Goal: Information Seeking & Learning: Learn about a topic

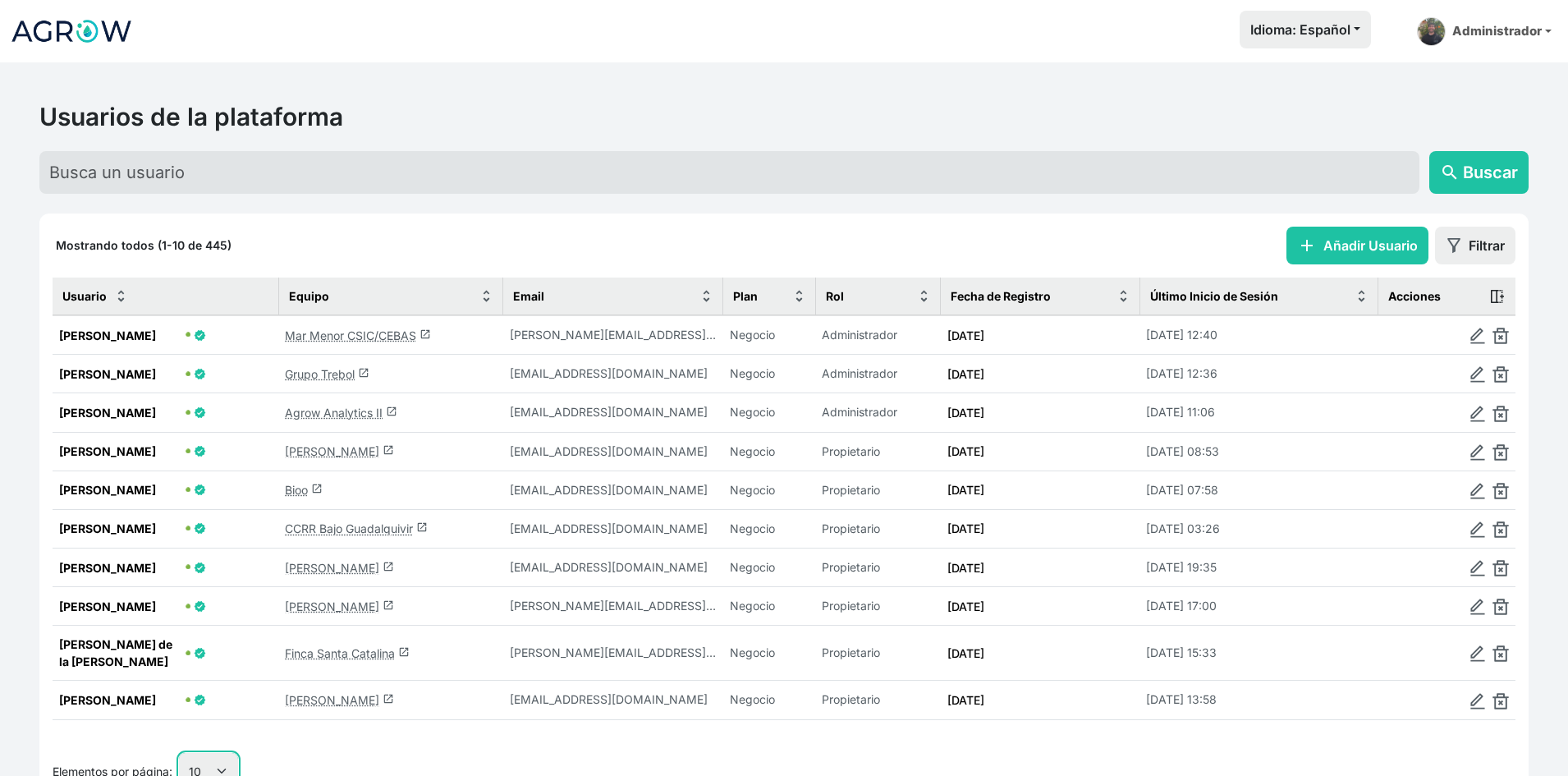
click at [229, 753] on select "10 25 50 100" at bounding box center [208, 772] width 59 height 37
click at [180, 775] on select "10 25 50 100" at bounding box center [208, 772] width 59 height 37
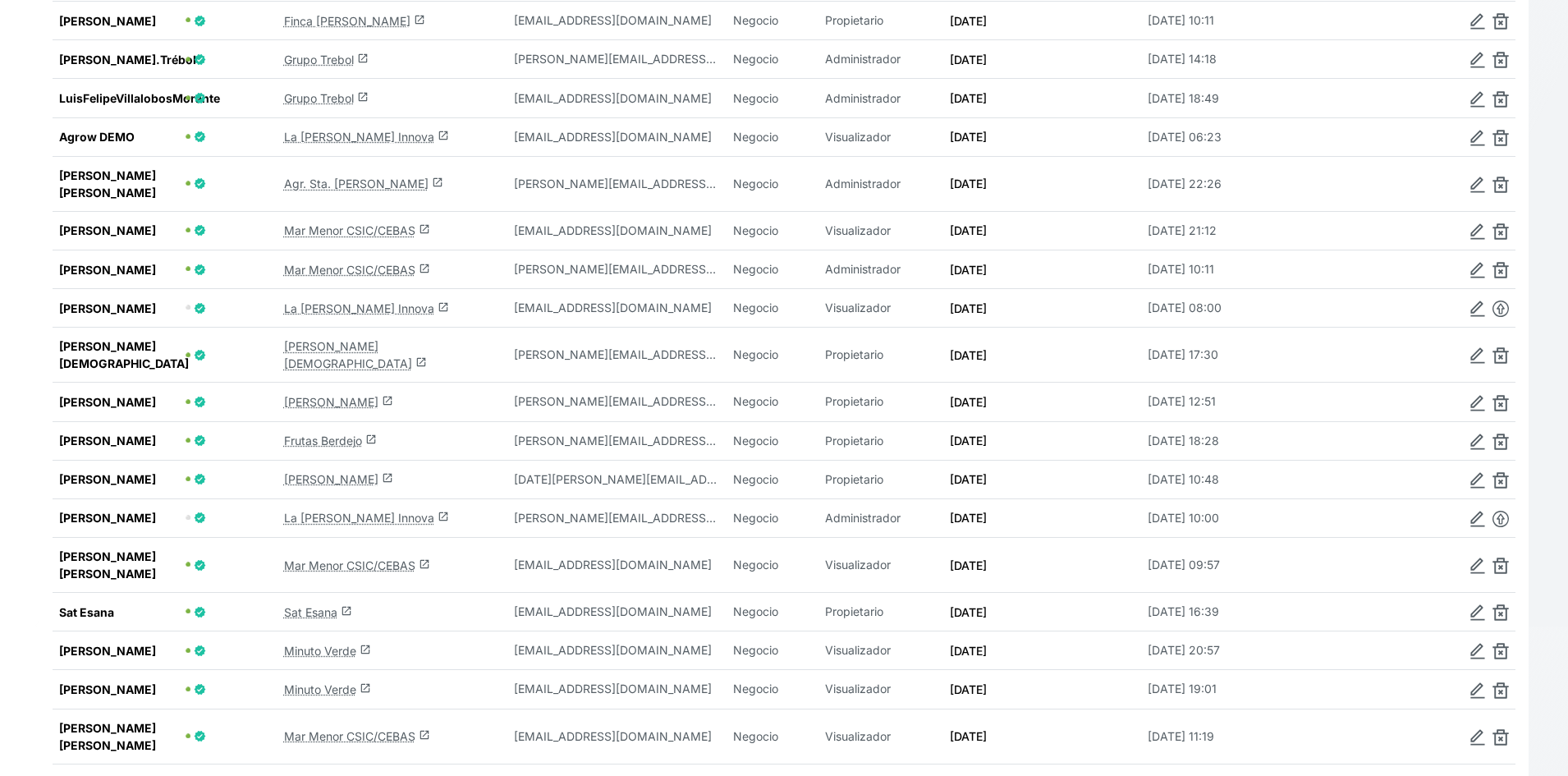
scroll to position [1776, 0]
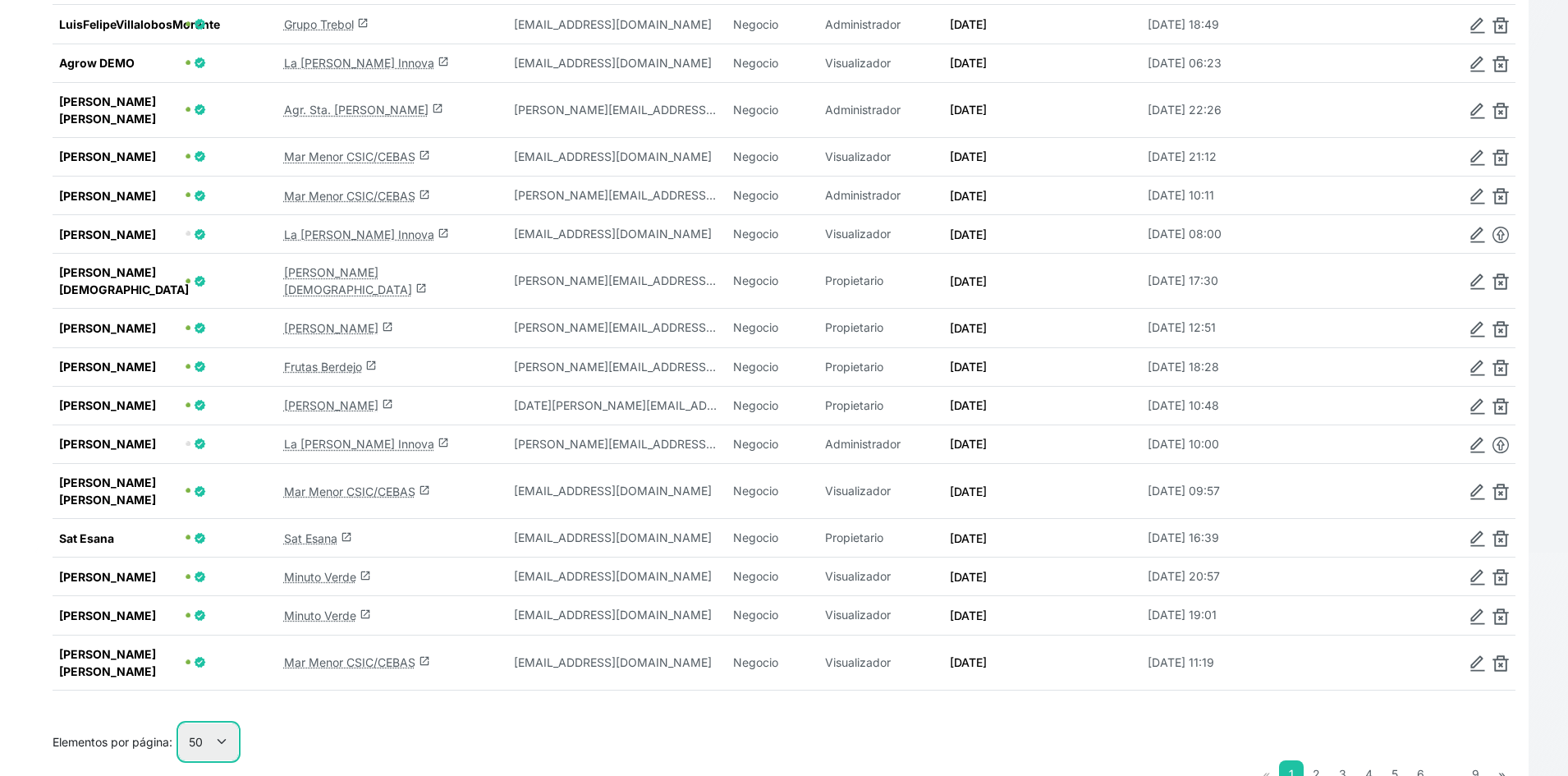
click at [212, 723] on select "10 25 50 100" at bounding box center [208, 742] width 59 height 37
select select "100"
click at [180, 761] on select "10 25 50 100" at bounding box center [208, 742] width 59 height 37
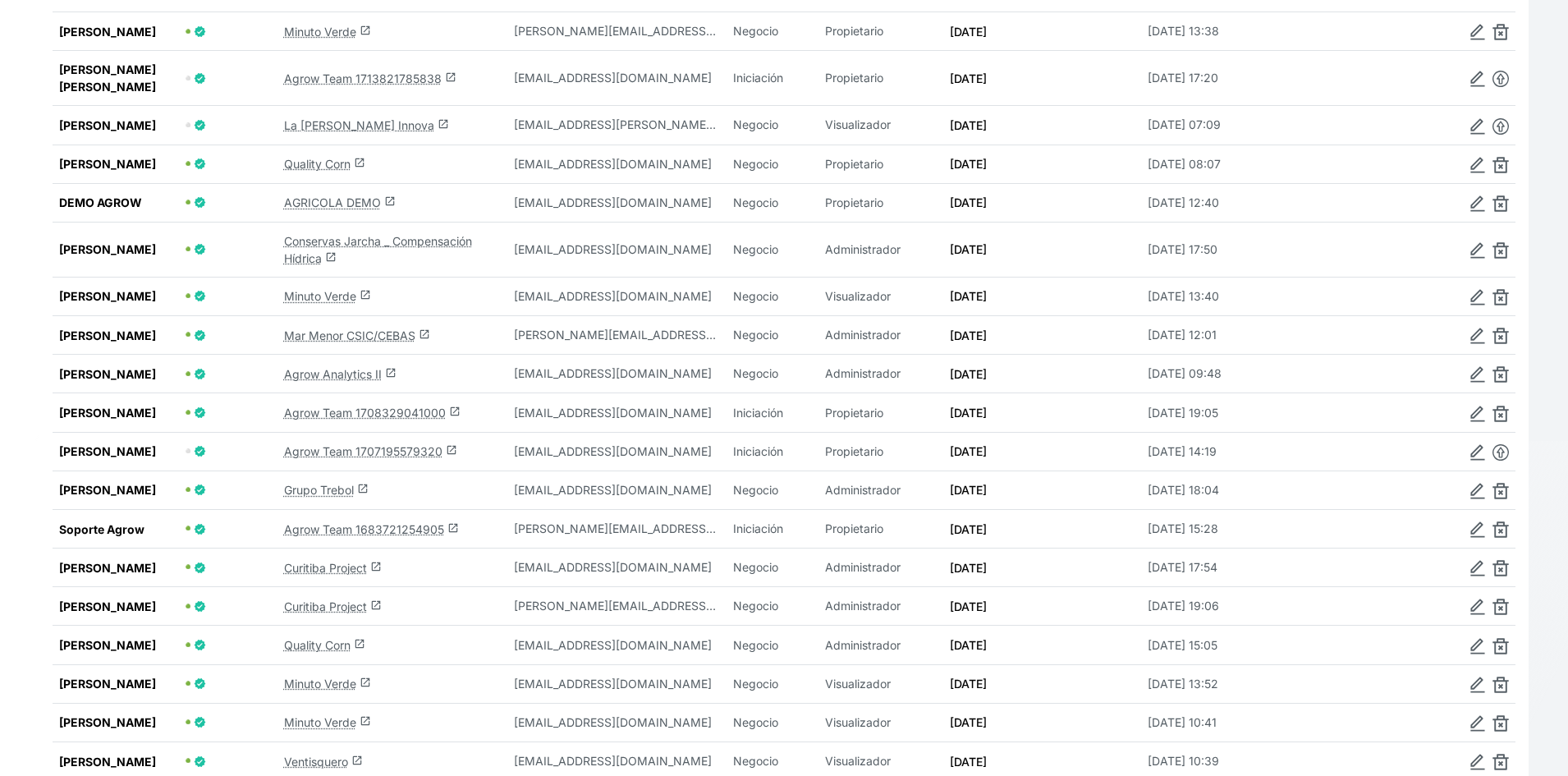
scroll to position [2680, 0]
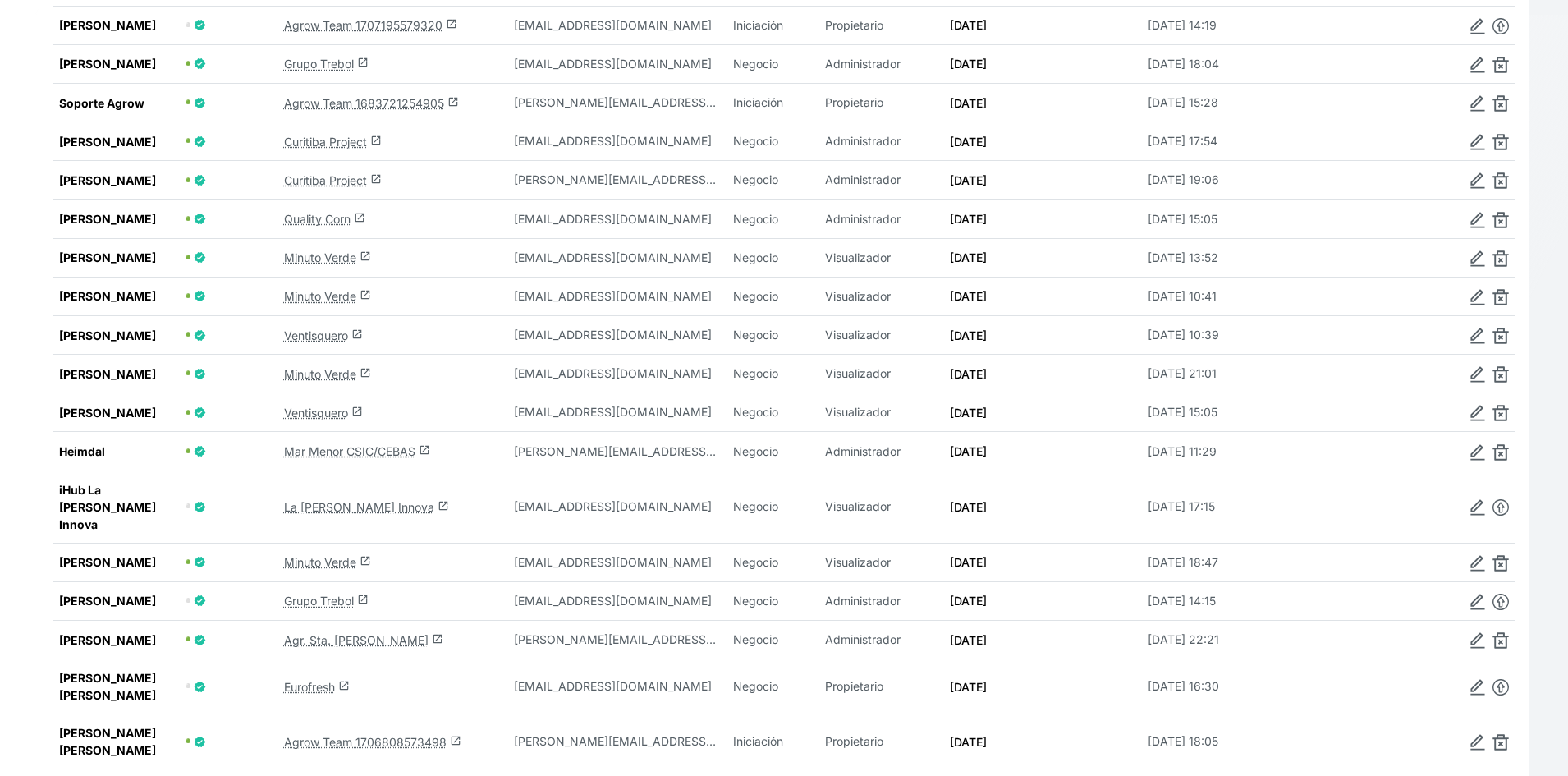
click at [315, 406] on link "Ventisquero launch" at bounding box center [324, 413] width 79 height 14
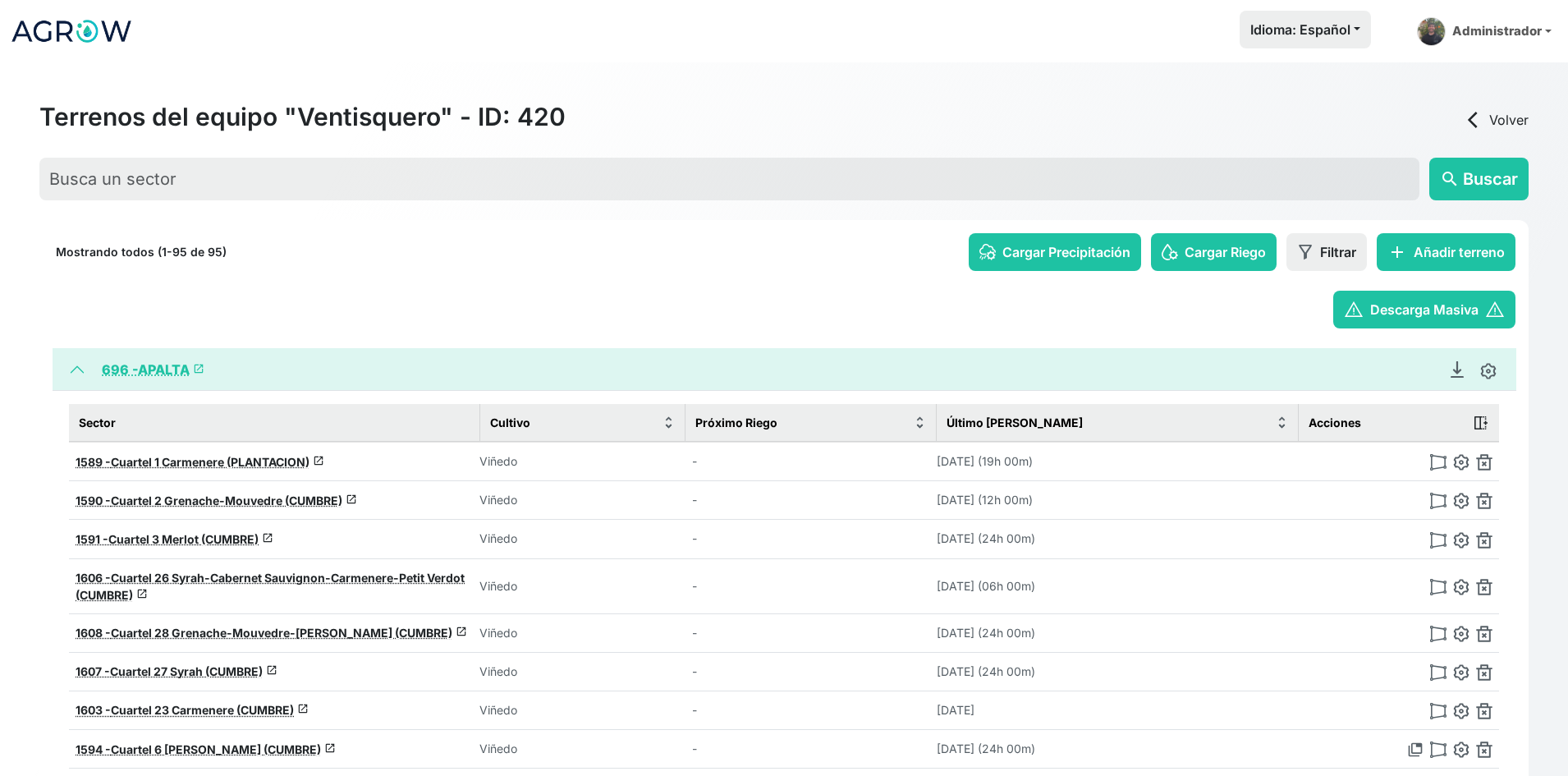
click at [147, 373] on link "696 - APALTA launch" at bounding box center [153, 370] width 103 height 17
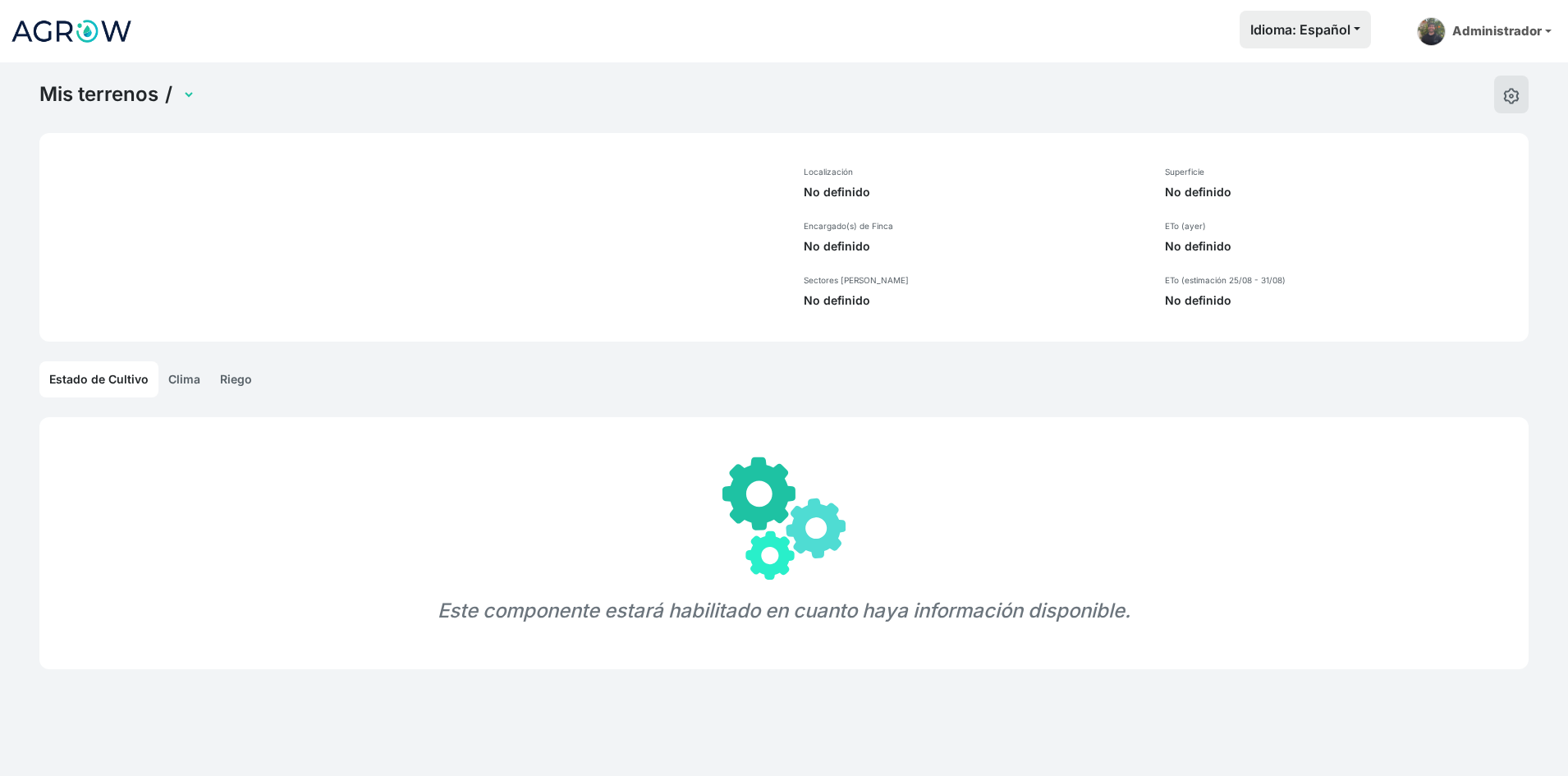
select select "696"
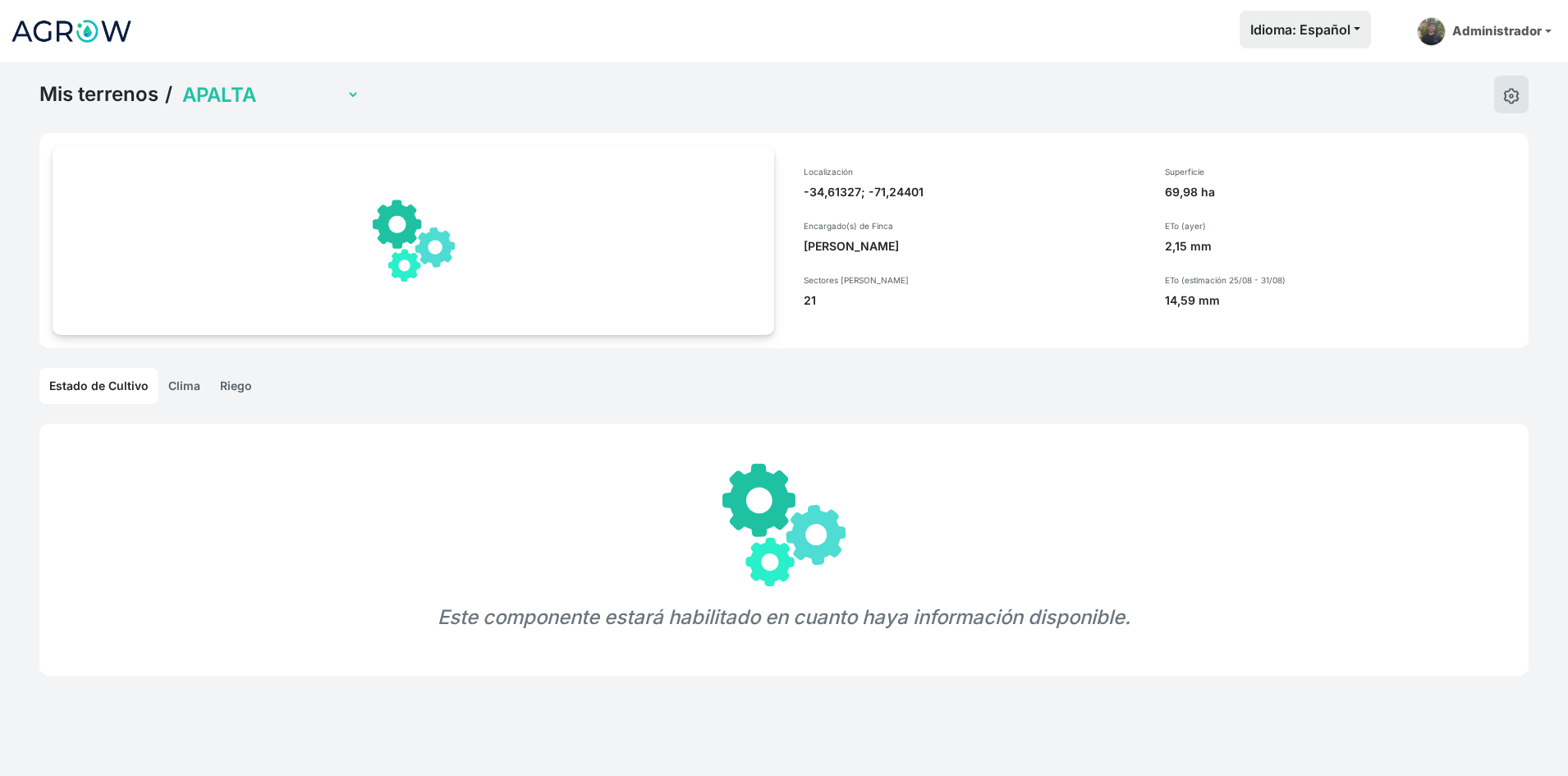
click at [184, 388] on link "Clima" at bounding box center [184, 386] width 52 height 36
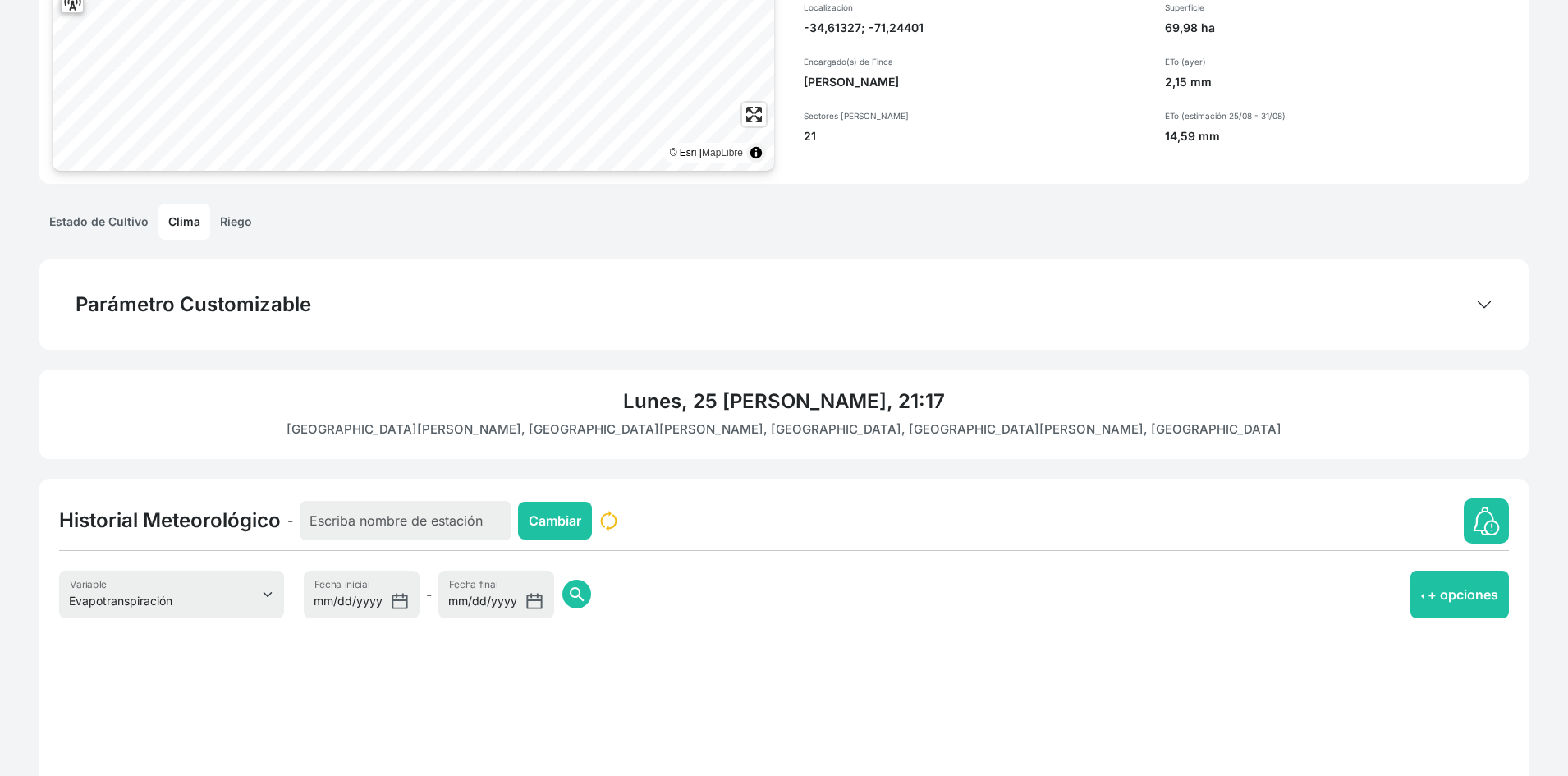
scroll to position [329, 0]
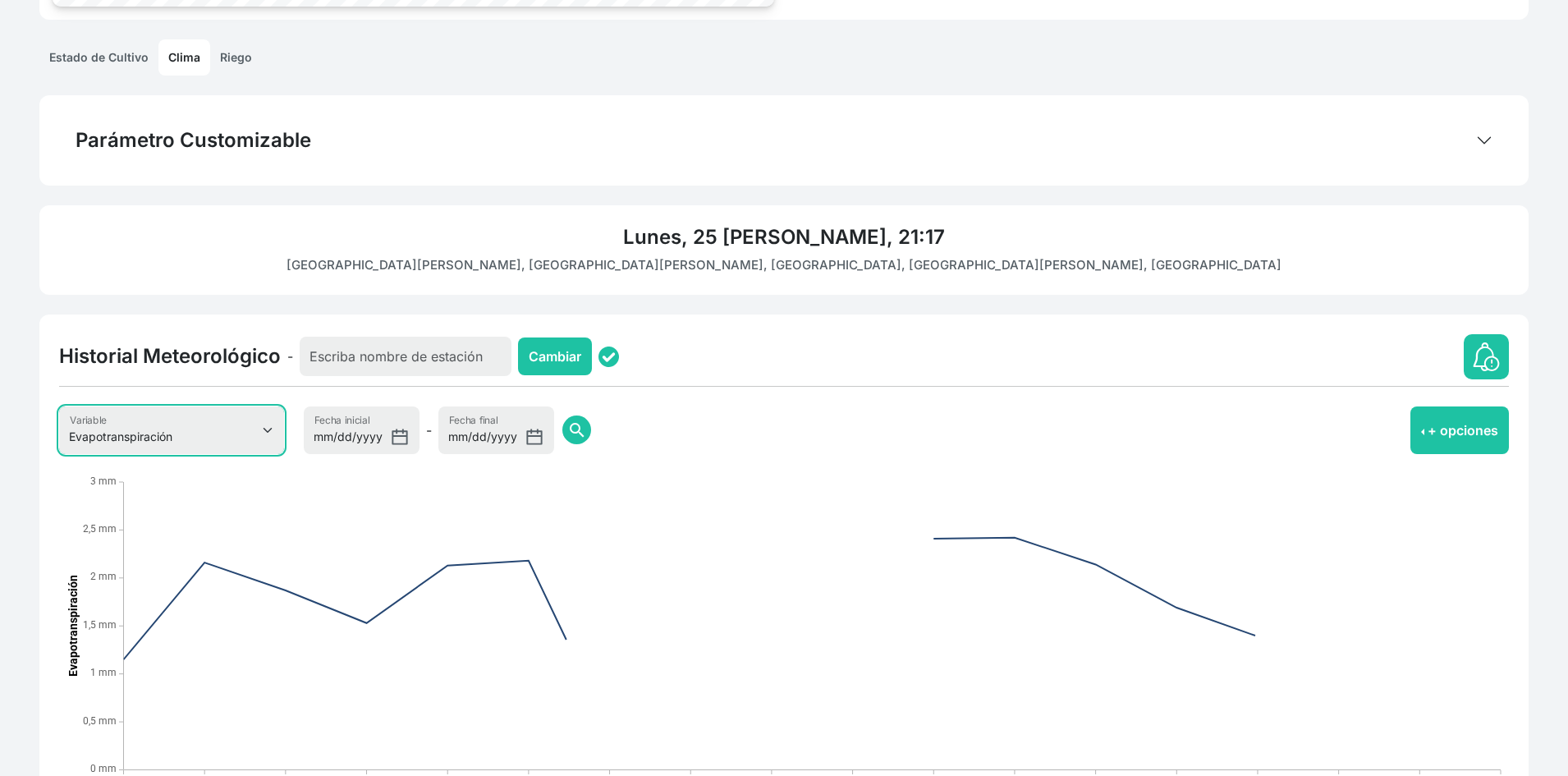
click at [231, 422] on select "Evapotranspiración Temperatura Humedad Relativa Velocidad del viento Precipitac…" at bounding box center [172, 430] width 225 height 48
select select "8"
click at [59, 407] on select "Evapotranspiración Temperatura Humedad Relativa Velocidad del viento Precipitac…" at bounding box center [172, 430] width 225 height 48
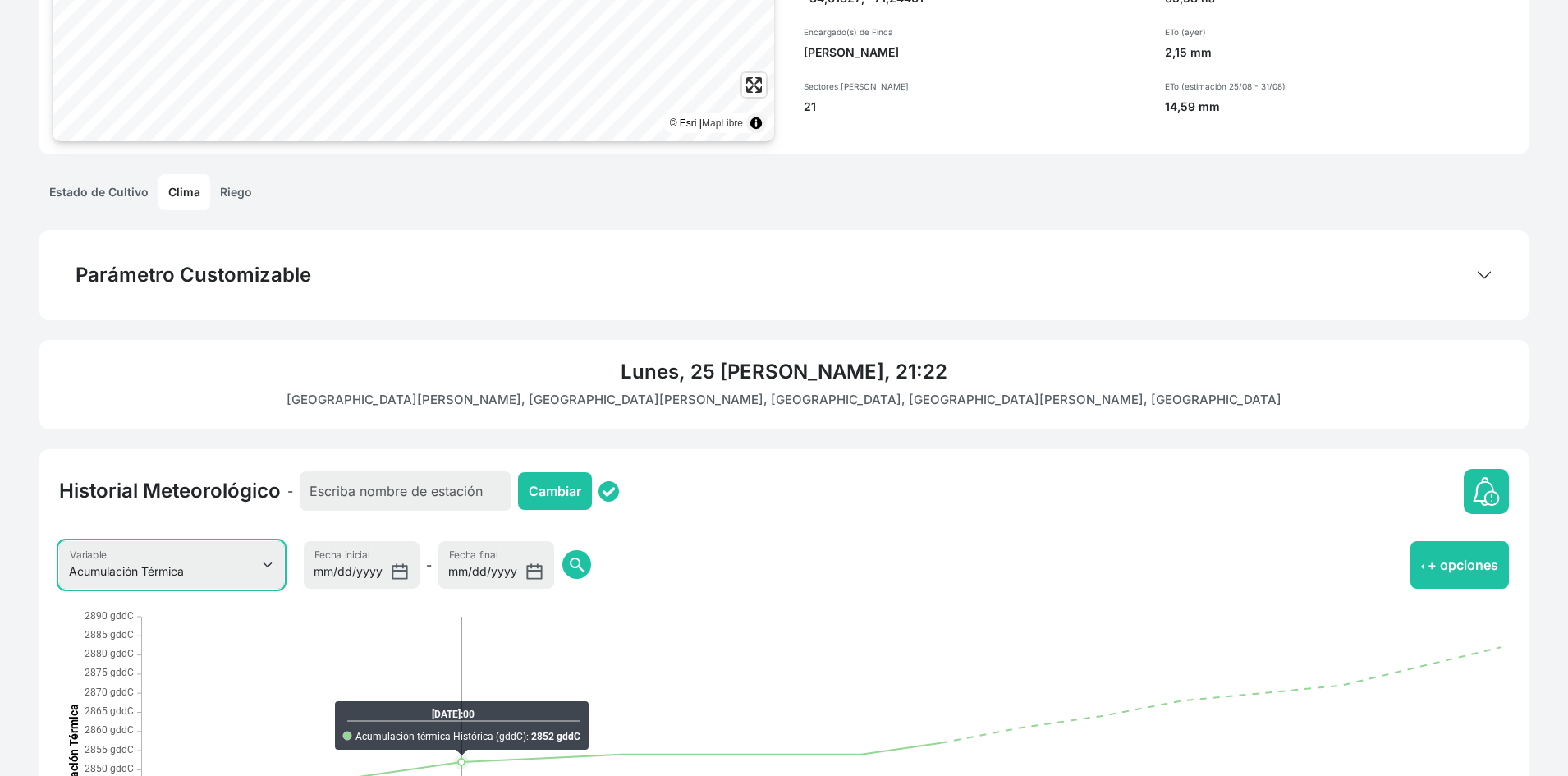
scroll to position [0, 0]
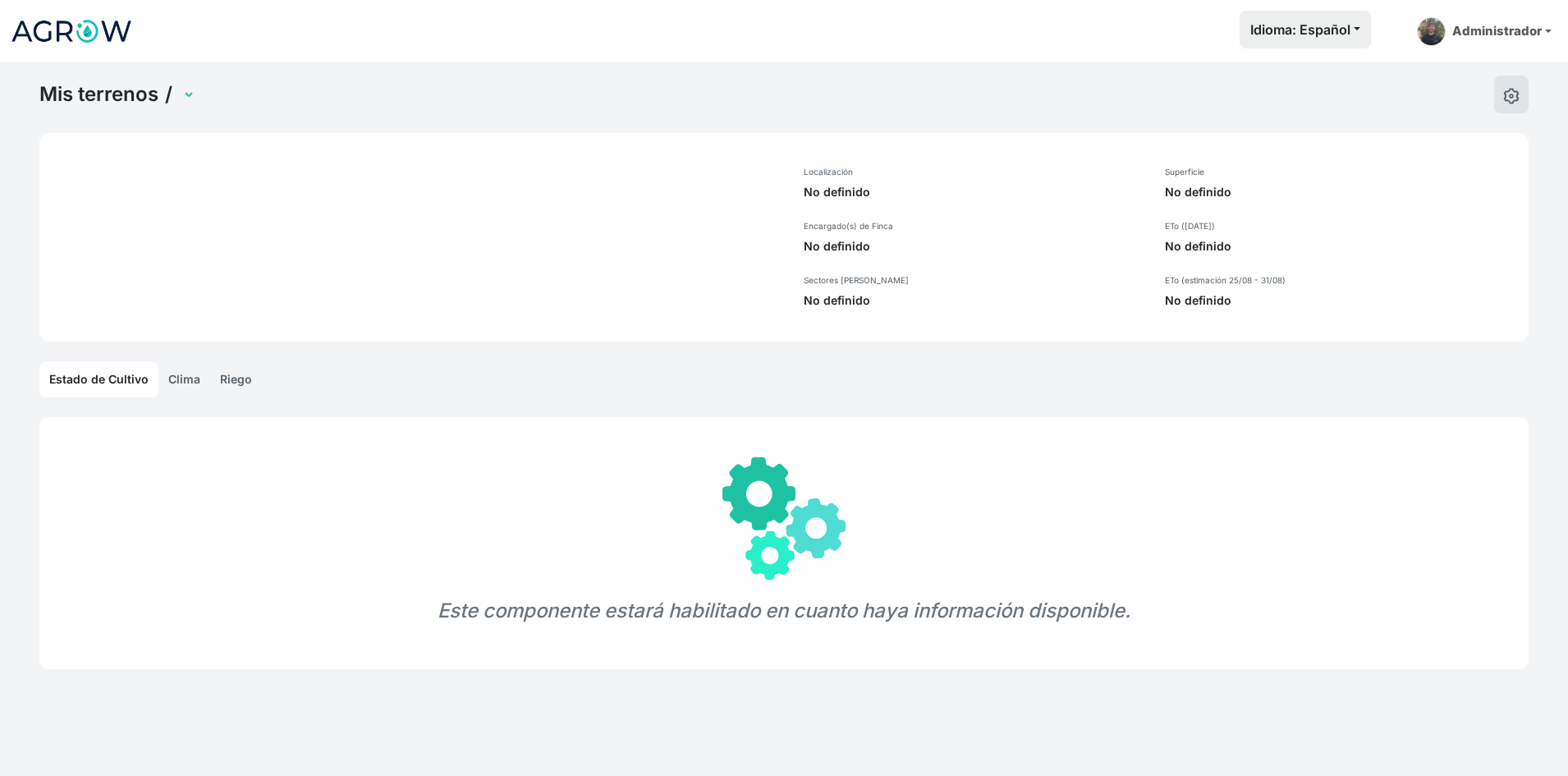
select select "1232"
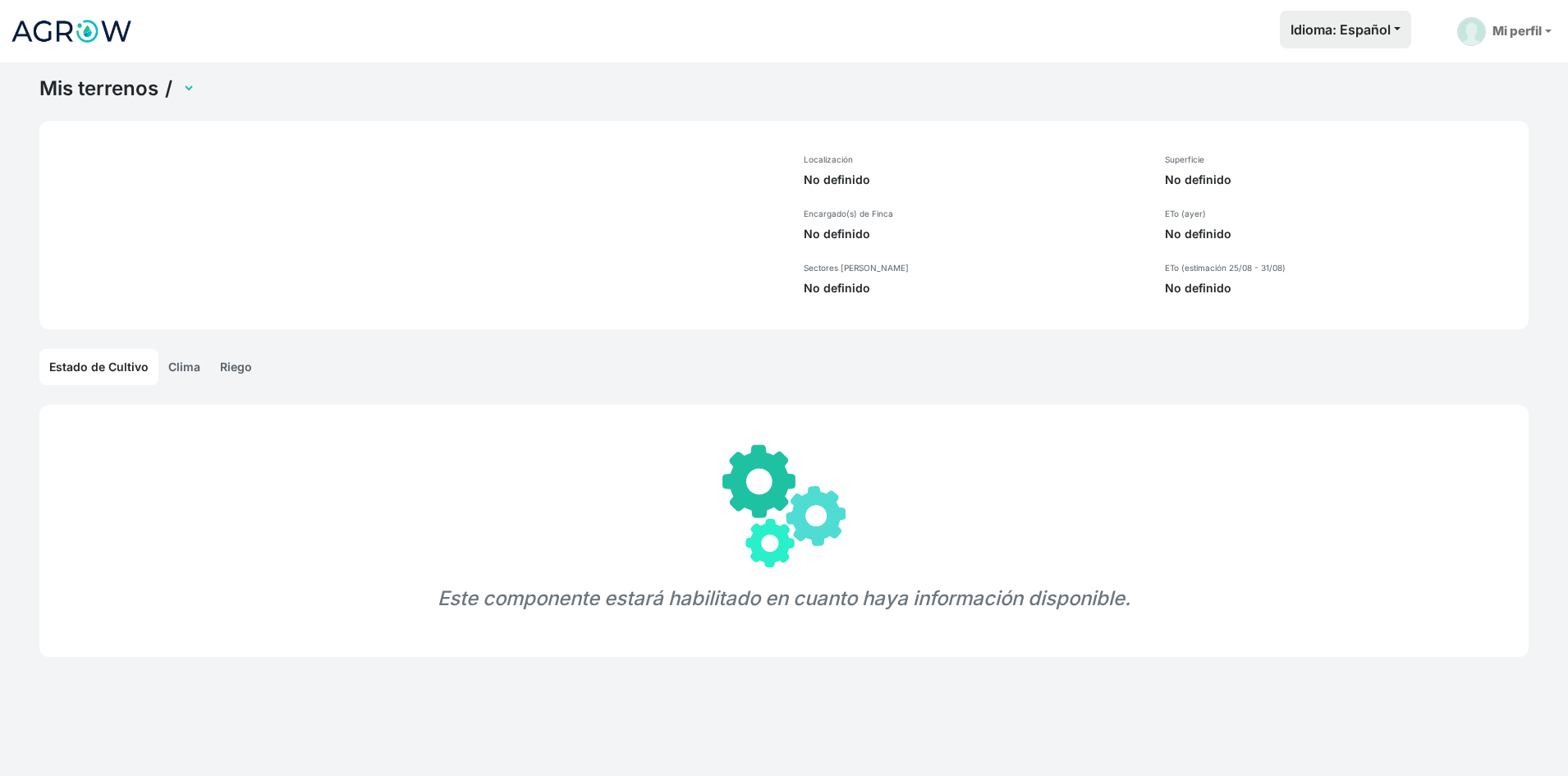
select select "1"
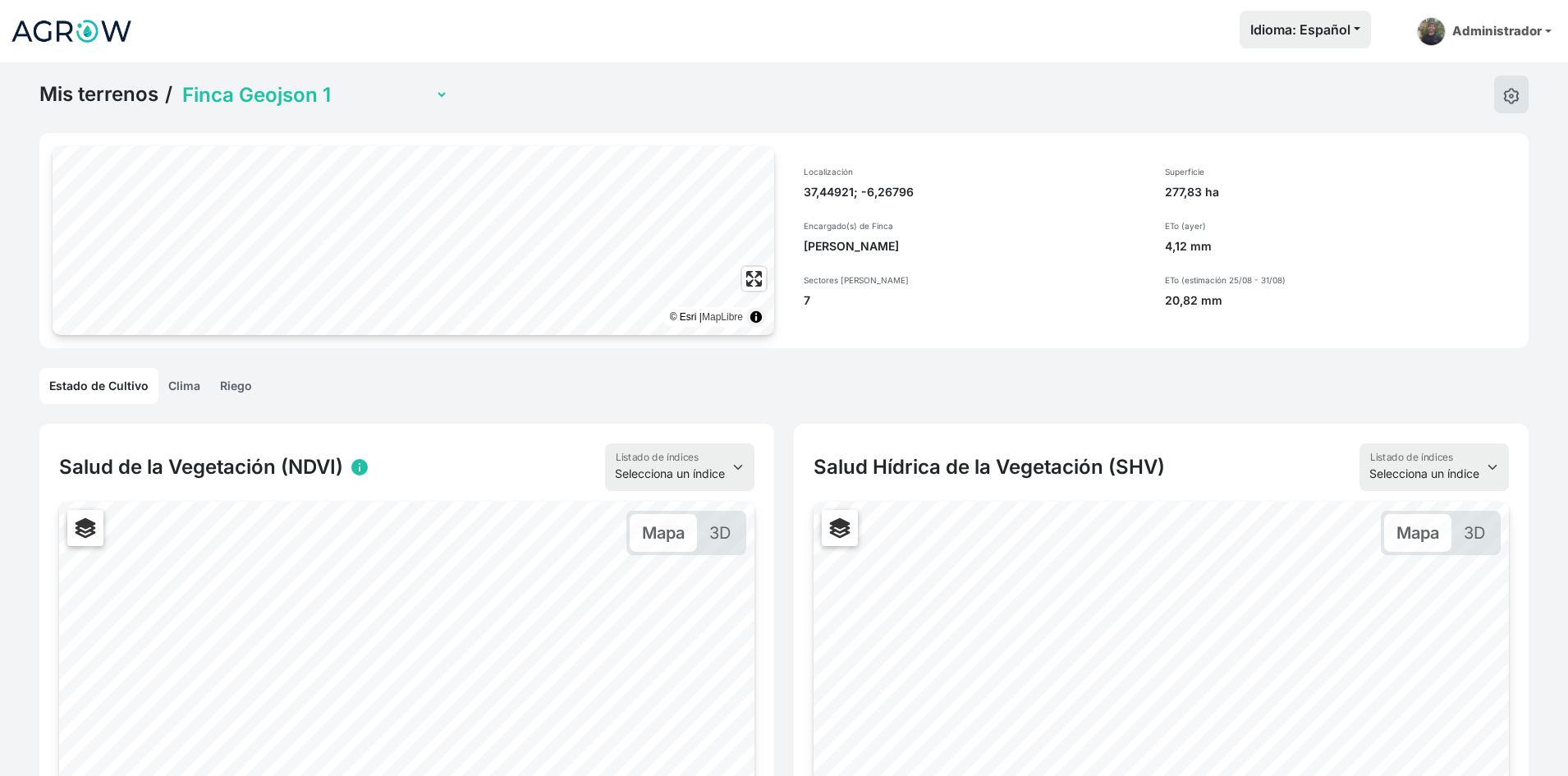
click at [196, 382] on link "Clima" at bounding box center [184, 386] width 52 height 36
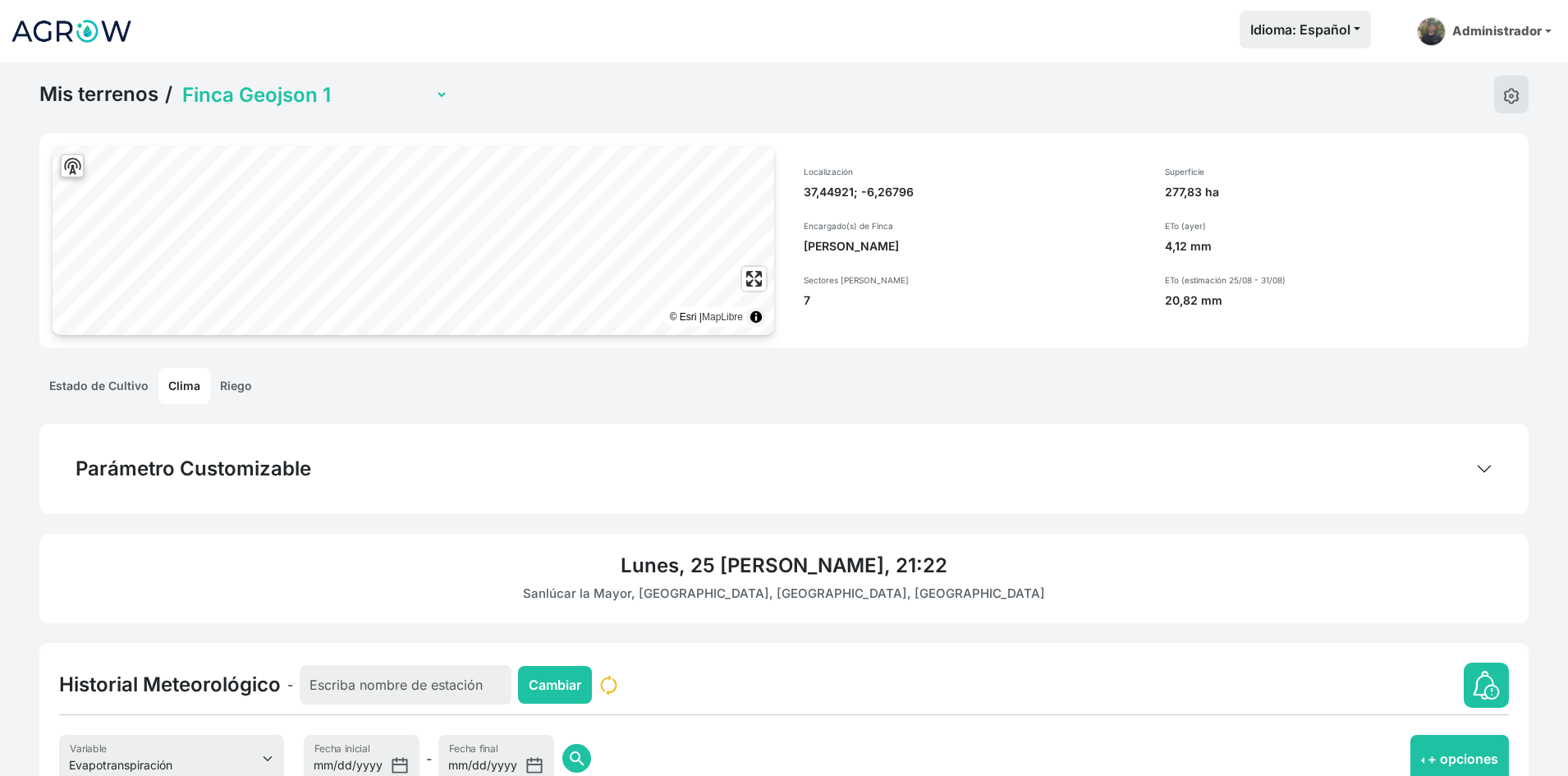
scroll to position [246, 0]
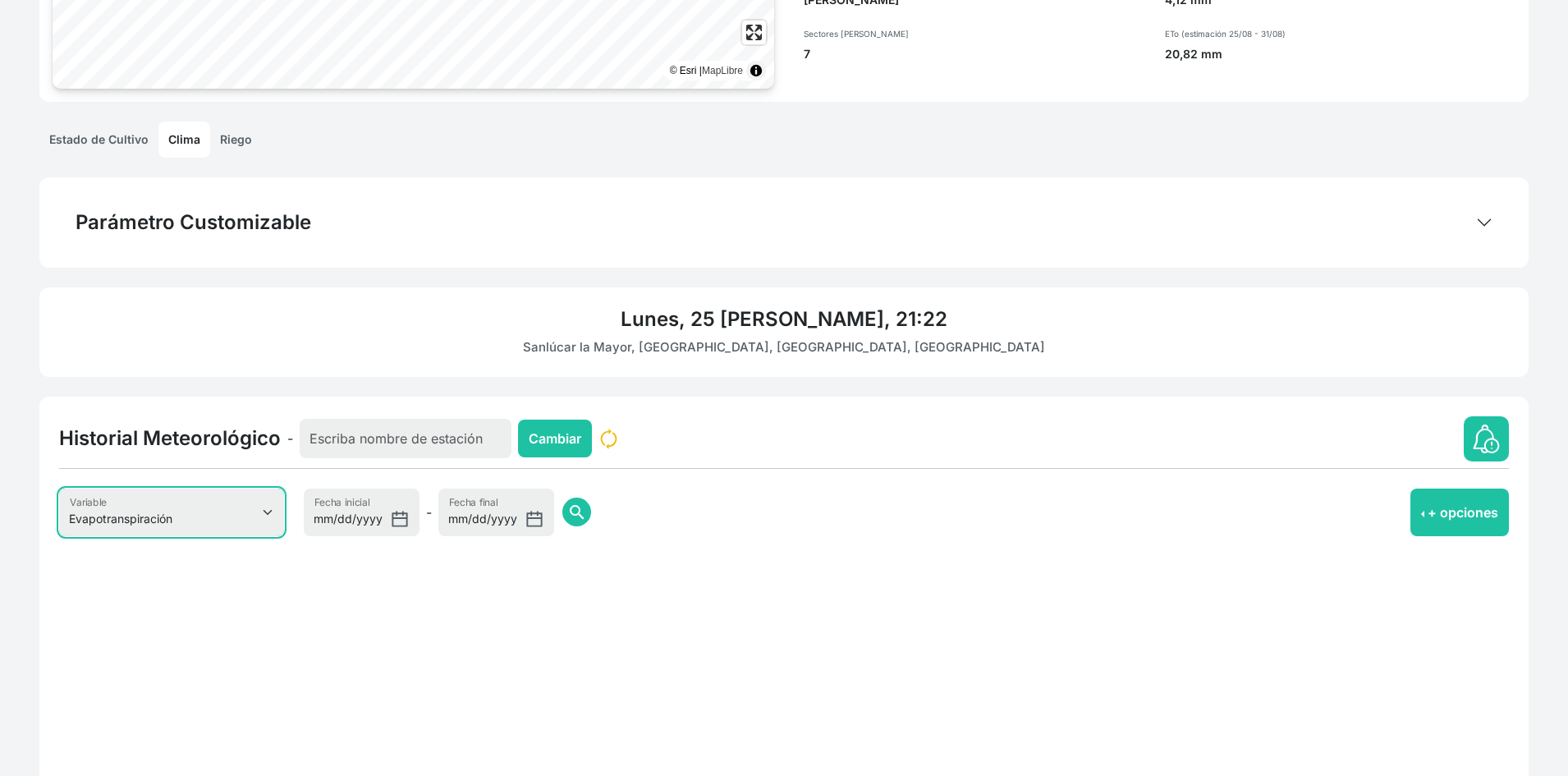
click at [191, 518] on select "Evapotranspiración Temperatura Humedad Relativa Velocidad del viento Precipitac…" at bounding box center [172, 512] width 225 height 48
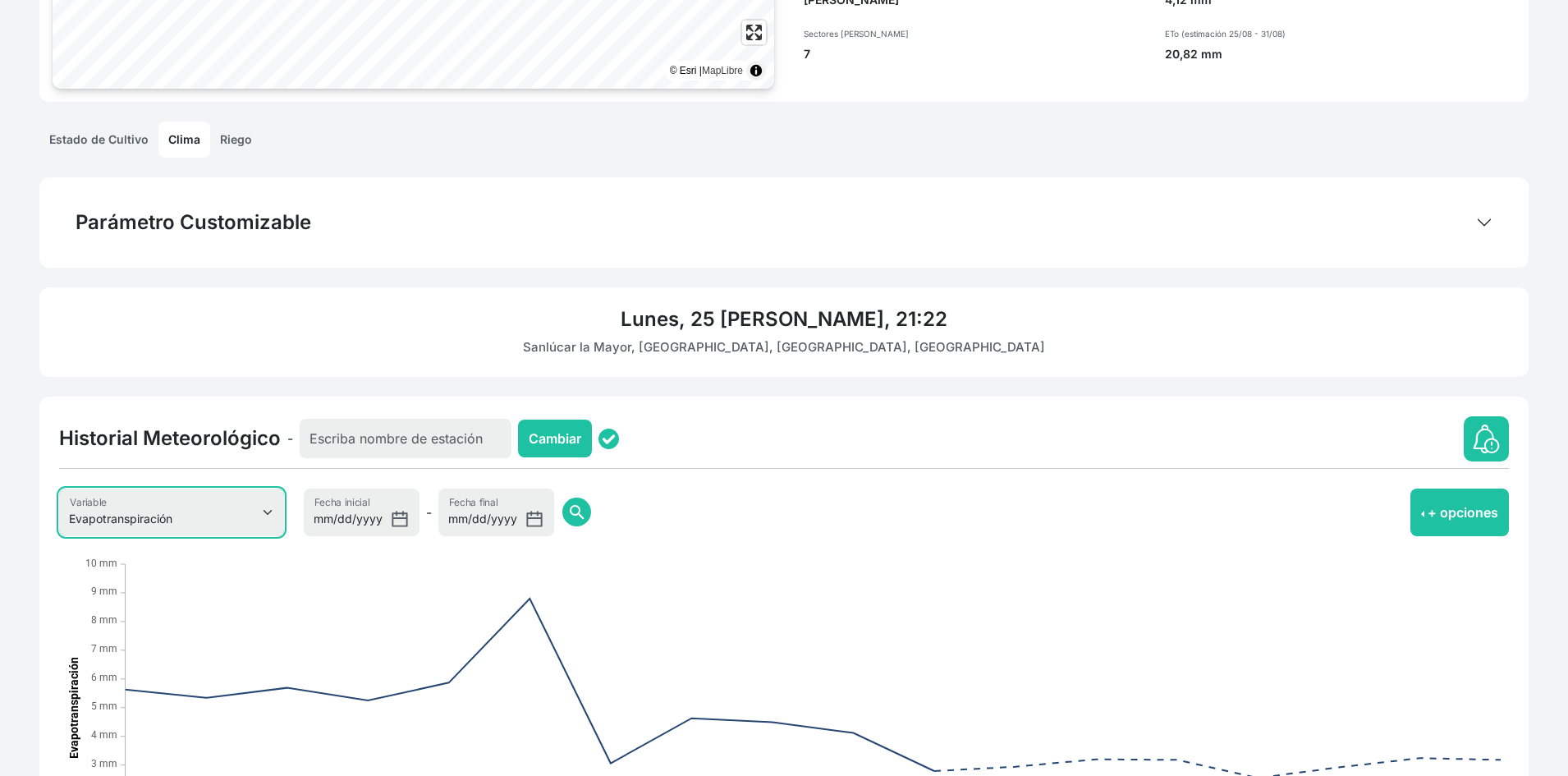
select select "8"
click at [59, 489] on select "Evapotranspiración Temperatura Humedad Relativa Velocidad del viento Precipitac…" at bounding box center [172, 512] width 225 height 48
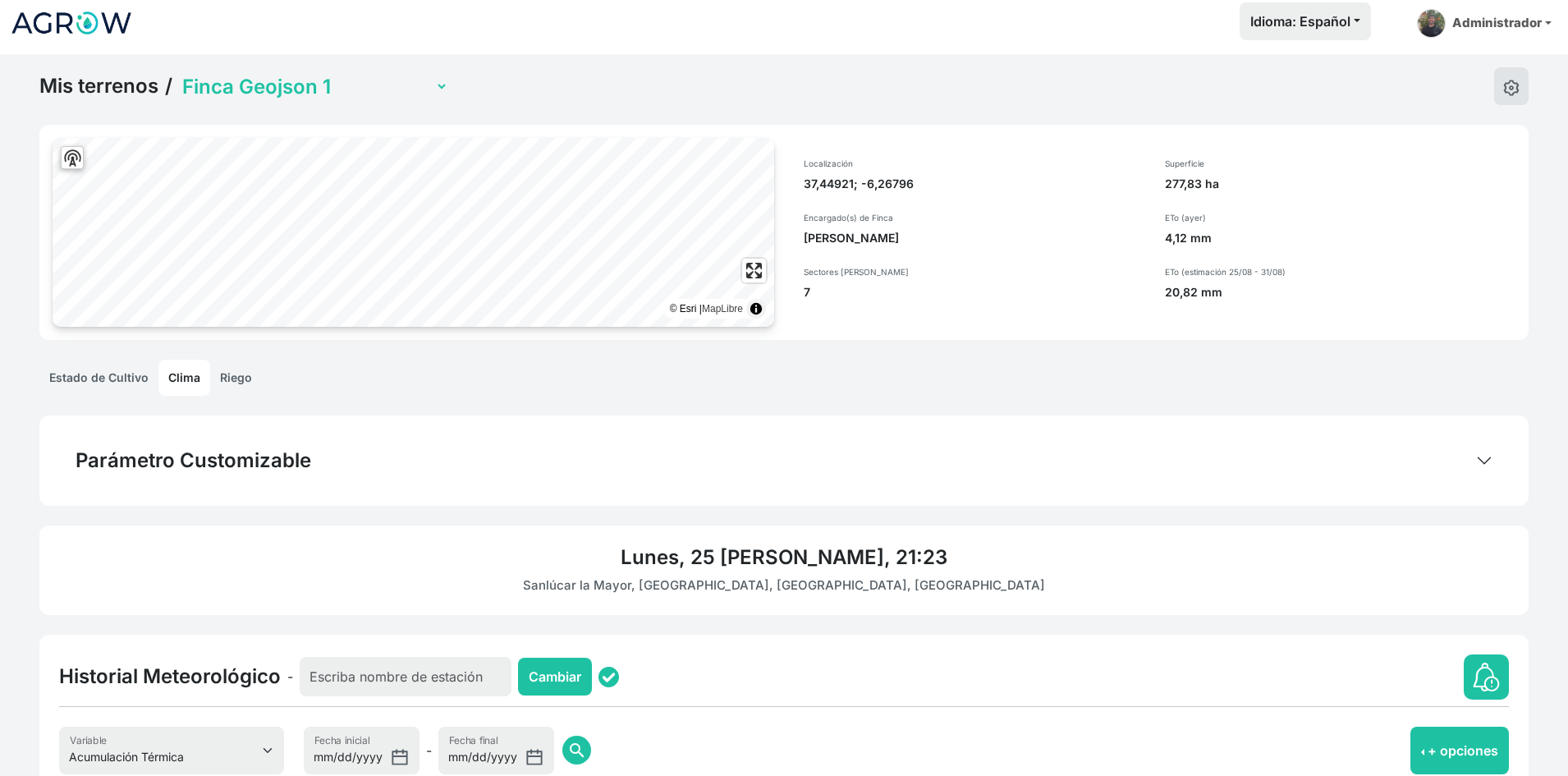
scroll to position [0, 0]
